Goal: Task Accomplishment & Management: Manage account settings

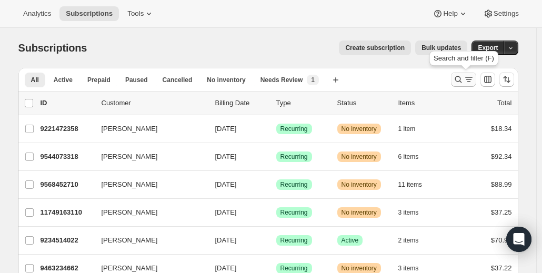
click at [464, 76] on icon "Search and filter results" at bounding box center [458, 79] width 11 height 11
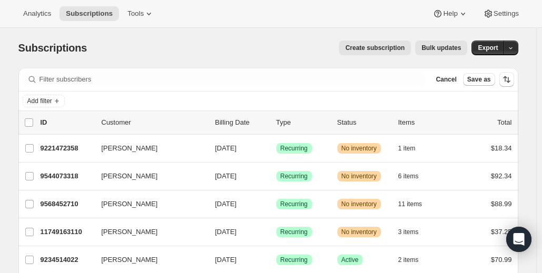
click at [464, 76] on div "Cancel Save as" at bounding box center [463, 79] width 63 height 13
click at [459, 57] on div "Subscriptions. This page is ready Subscriptions Create subscription Bulk update…" at bounding box center [268, 48] width 500 height 40
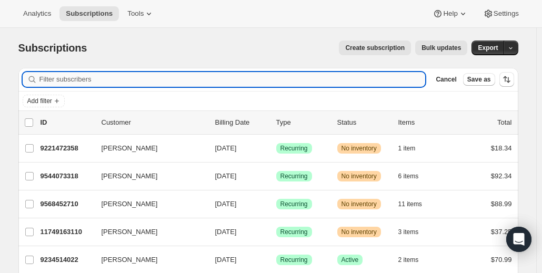
click at [355, 83] on input "Filter subscribers" at bounding box center [232, 79] width 386 height 15
paste input "[EMAIL_ADDRESS][DOMAIN_NAME]"
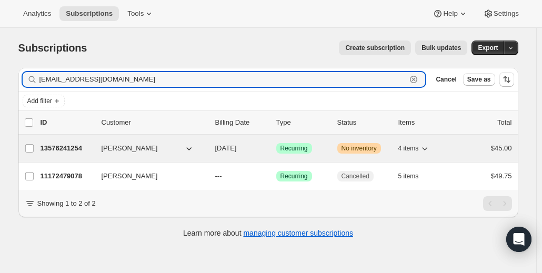
type input "[EMAIL_ADDRESS][DOMAIN_NAME]"
click at [89, 147] on p "13576241254" at bounding box center [67, 148] width 53 height 11
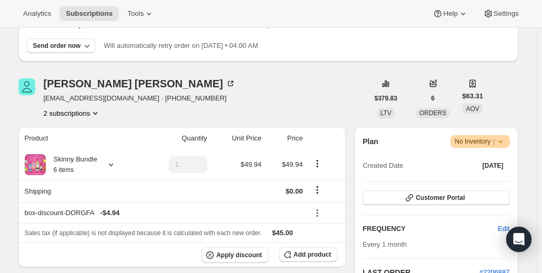
scroll to position [105, 0]
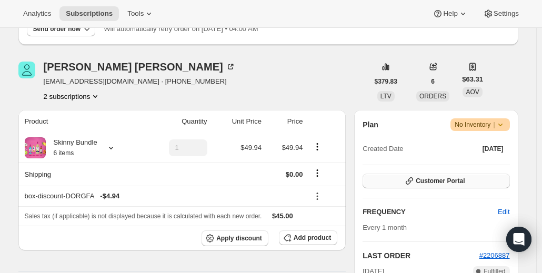
click at [434, 181] on span "Customer Portal" at bounding box center [440, 181] width 49 height 8
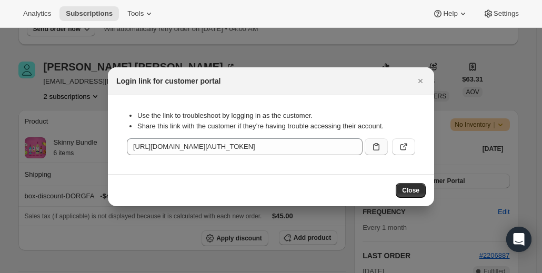
click at [373, 152] on button ":rce:" at bounding box center [376, 146] width 23 height 17
